Goal: Task Accomplishment & Management: Manage account settings

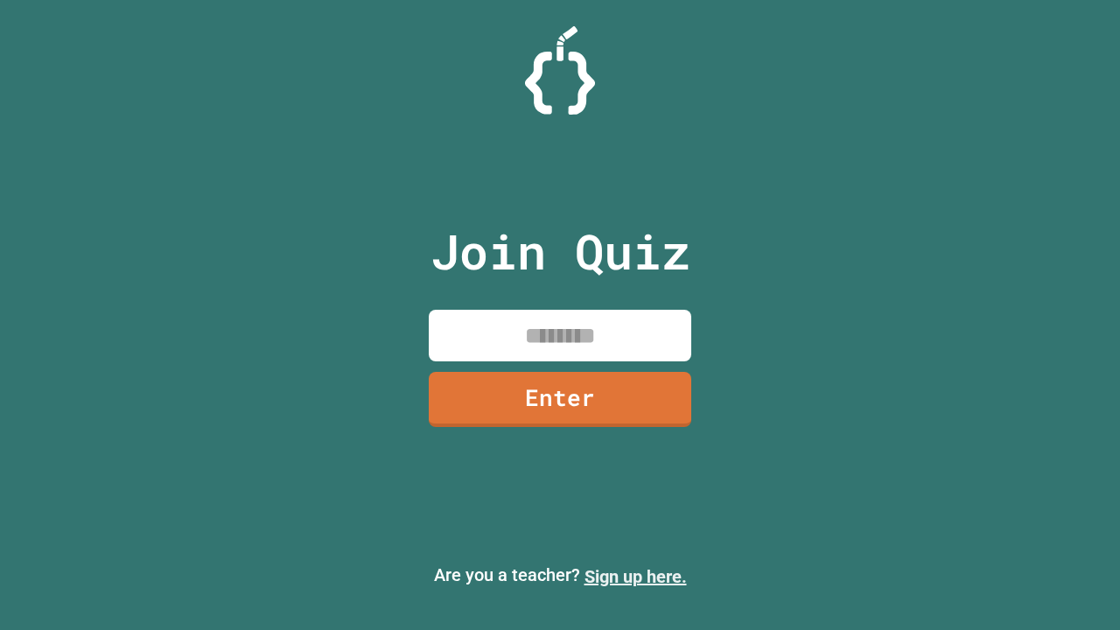
click at [635, 577] on link "Sign up here." at bounding box center [636, 576] width 102 height 21
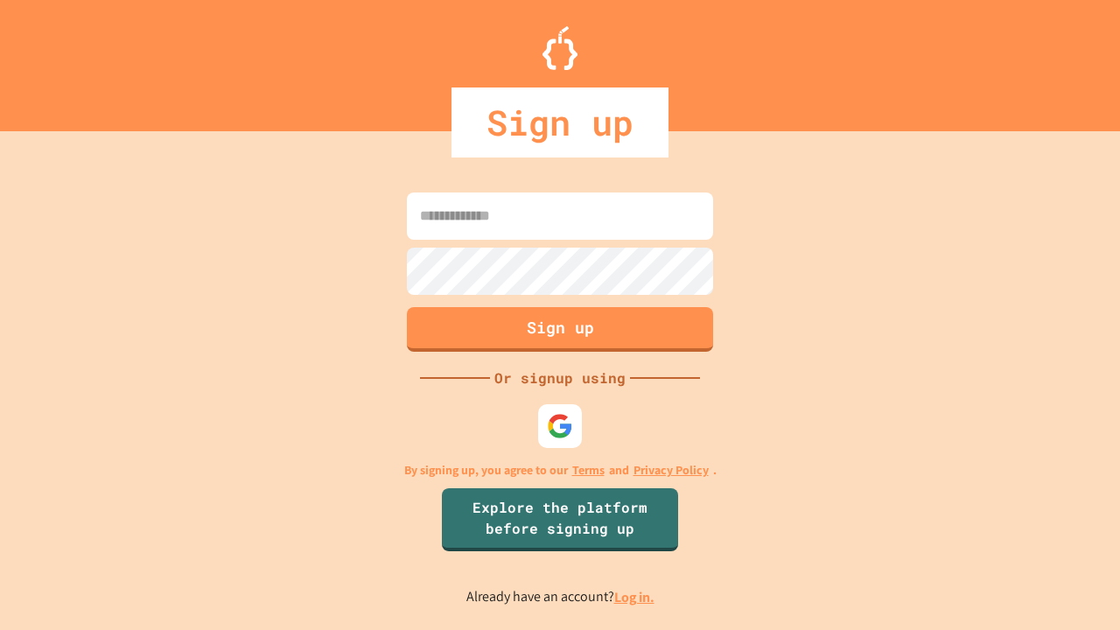
click at [635, 597] on link "Log in." at bounding box center [634, 597] width 40 height 18
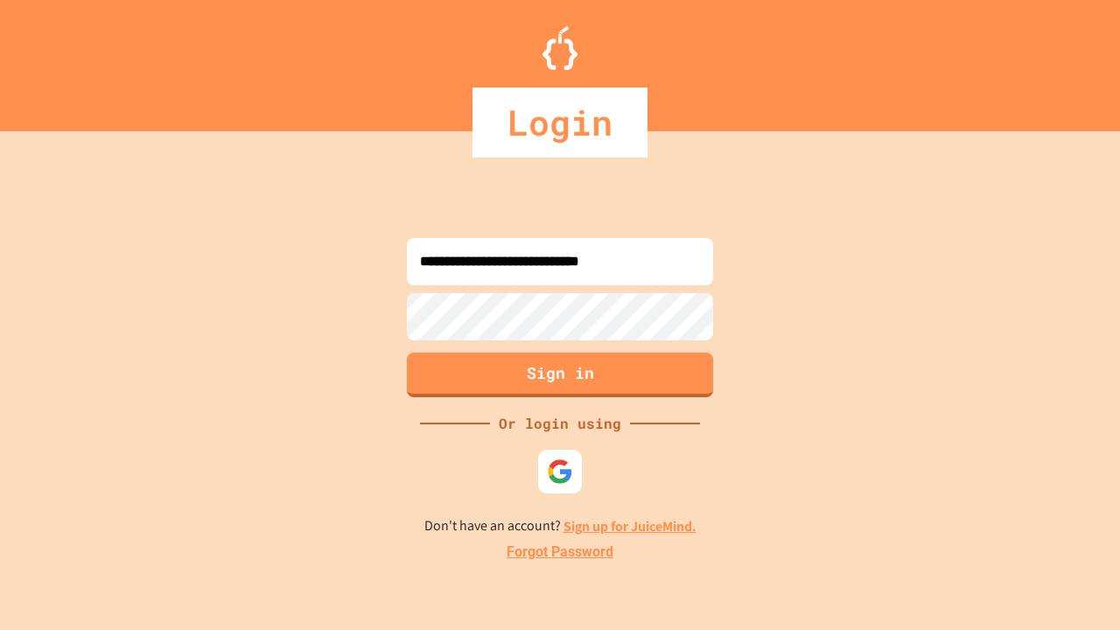
type input "**********"
